Goal: Task Accomplishment & Management: Complete application form

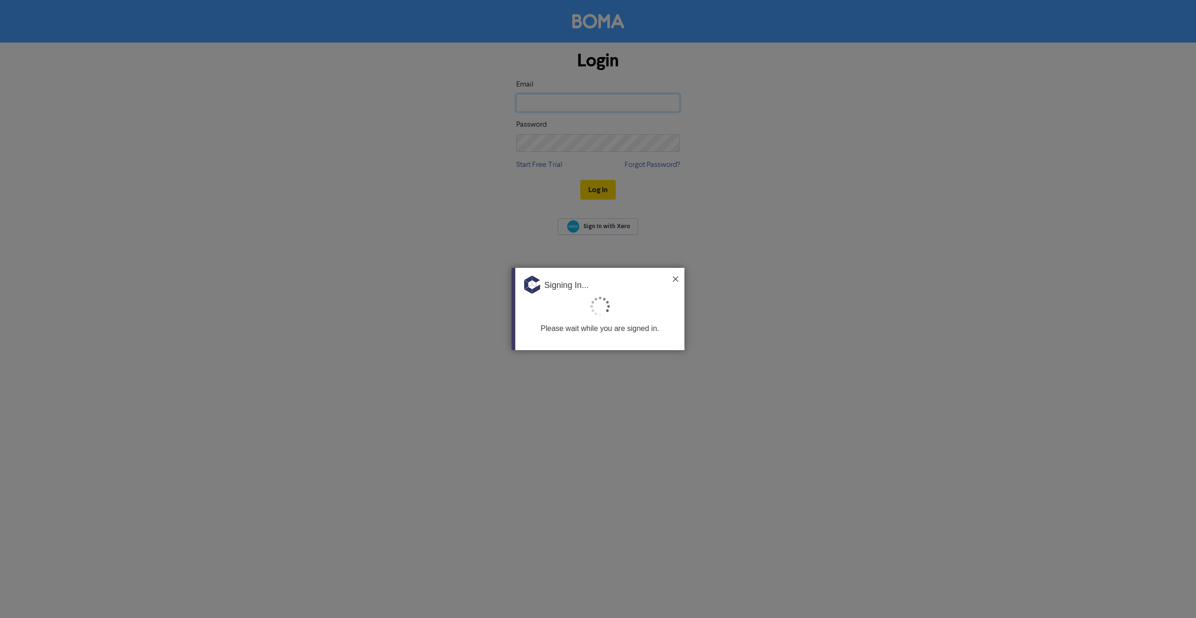
type input "[EMAIL_ADDRESS][DOMAIN_NAME]"
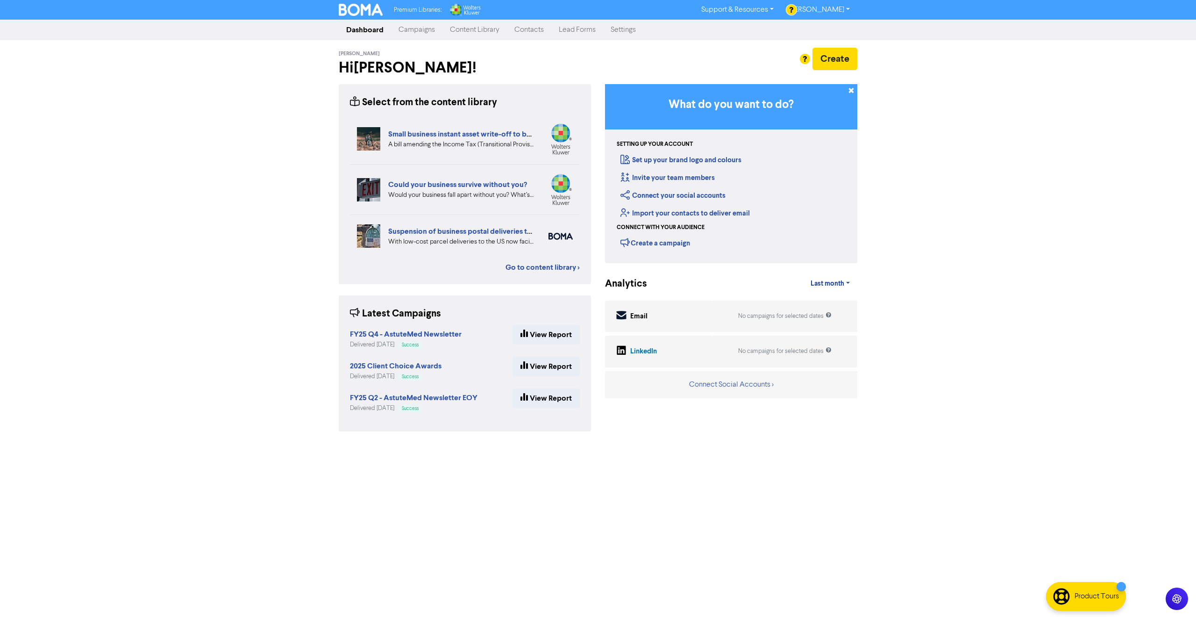
click at [221, 253] on div "Premium Libraries: Support & Resources Video Tutorials FAQ & Guides Marketing E…" at bounding box center [598, 309] width 1196 height 618
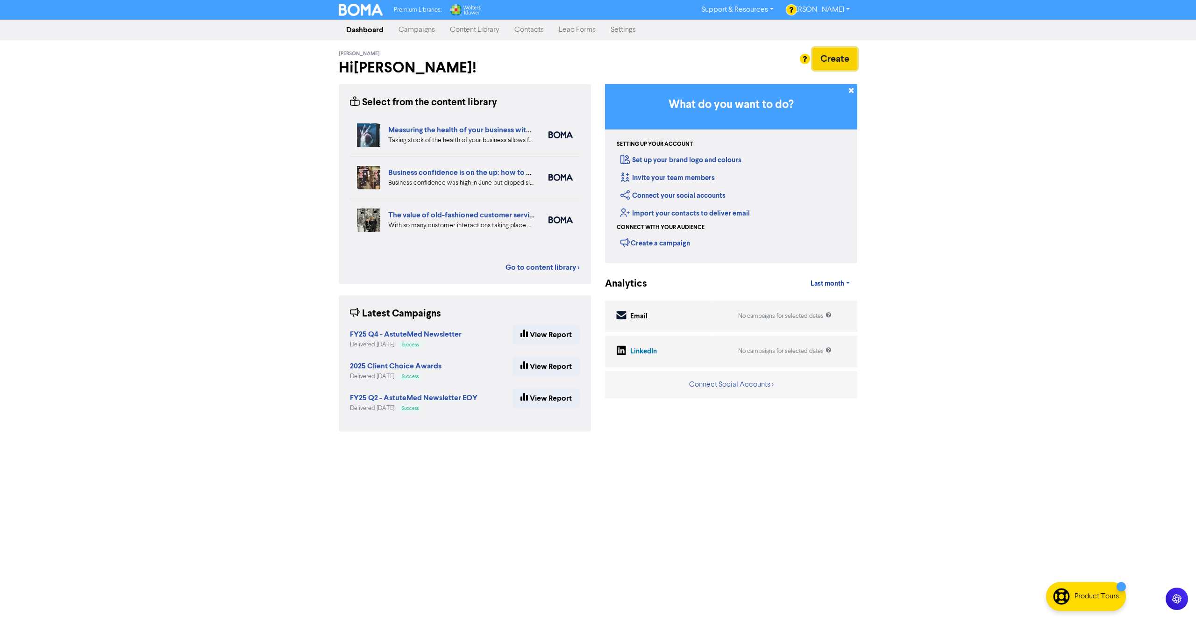
click at [839, 59] on button "Create" at bounding box center [835, 59] width 45 height 22
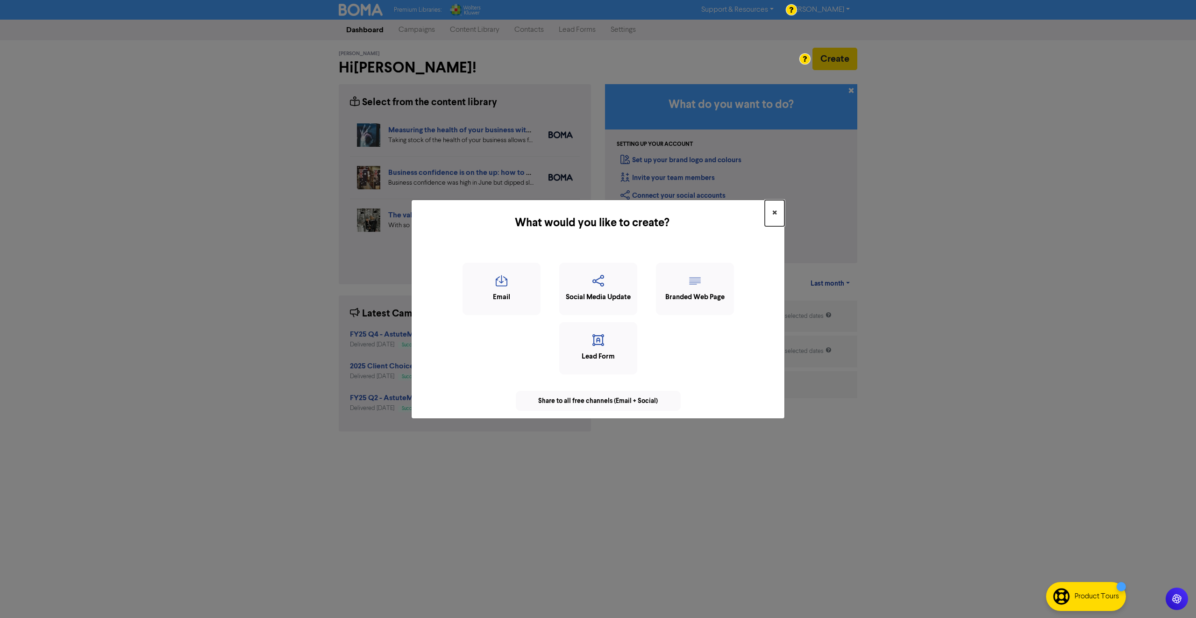
click at [773, 214] on span "×" at bounding box center [774, 213] width 5 height 14
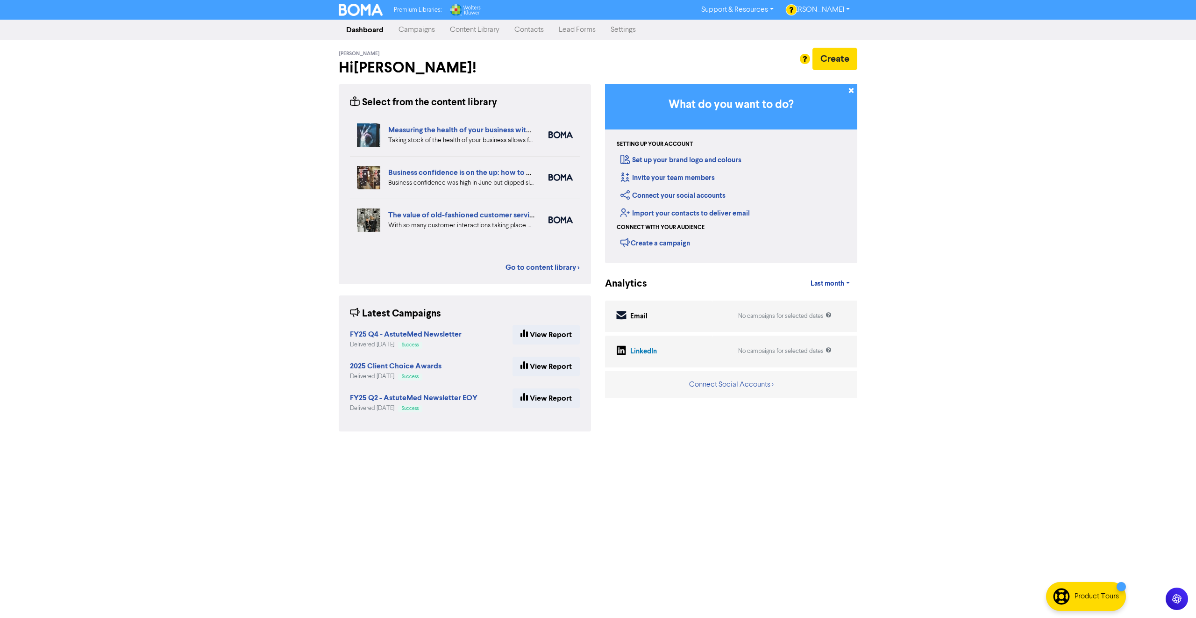
click at [537, 32] on link "Contacts" at bounding box center [529, 30] width 44 height 19
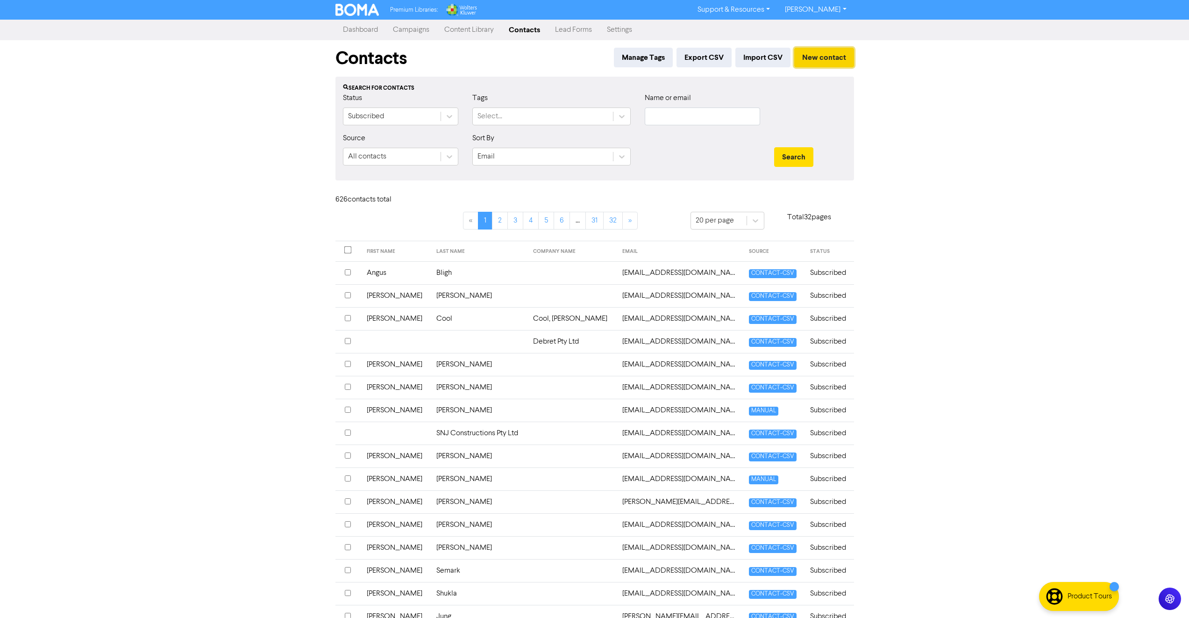
click at [828, 63] on button "New contact" at bounding box center [824, 58] width 60 height 20
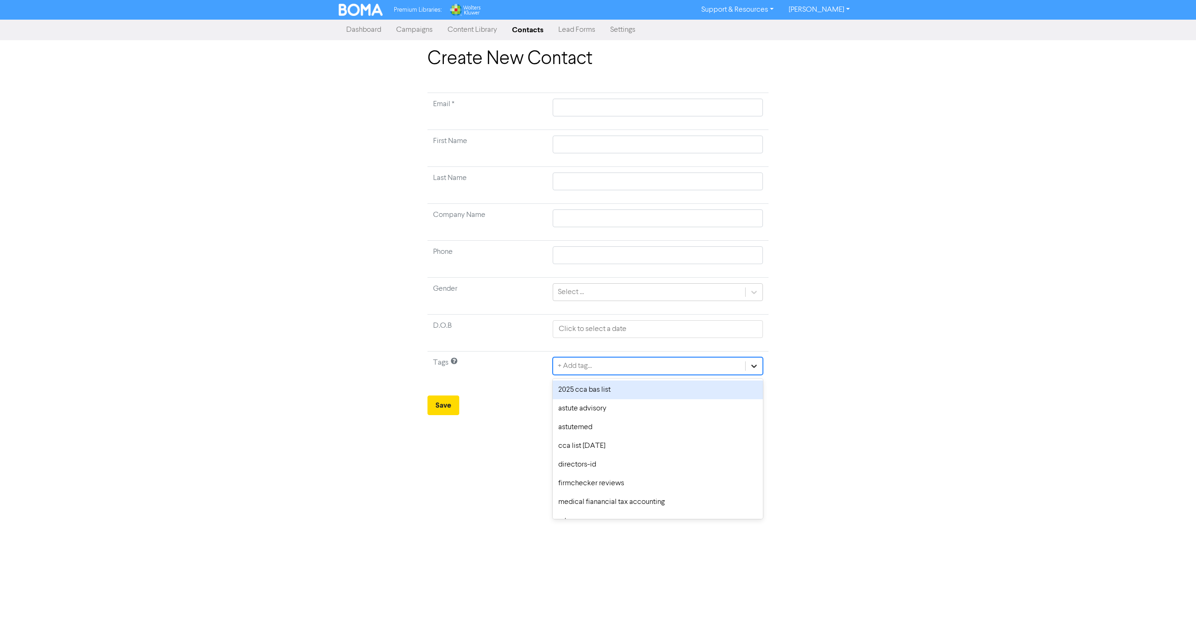
click at [750, 371] on div at bounding box center [754, 365] width 17 height 17
drag, startPoint x: 910, startPoint y: 404, endPoint x: 1162, endPoint y: 429, distance: 253.7
click at [909, 404] on div "Create New Contact Email * First Name Last Name Company Name Phone Gender Selec…" at bounding box center [598, 231] width 1196 height 367
